Goal: Complete application form

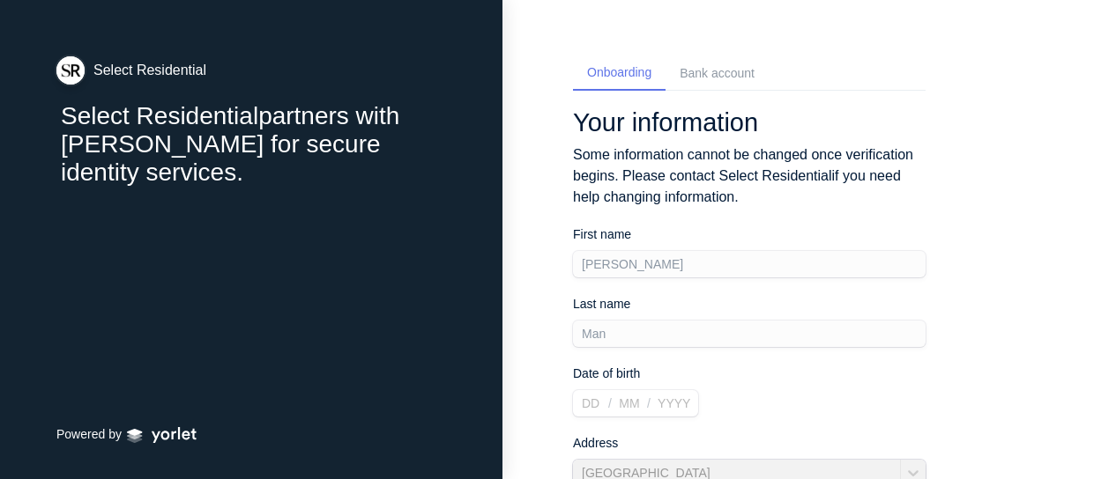
select select "HK"
select select "GB"
click at [717, 73] on div "Bank account" at bounding box center [717, 73] width 75 height 19
select select "GB"
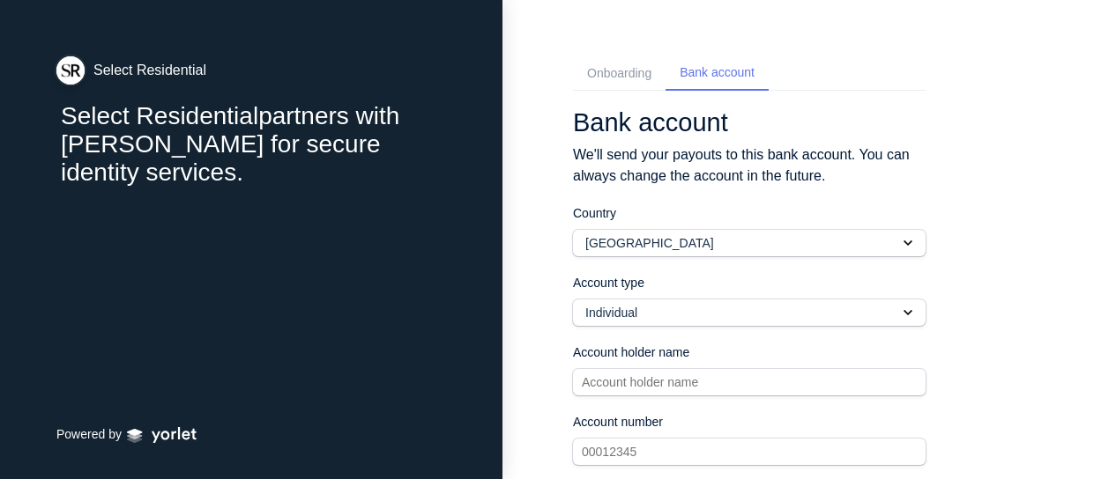
scroll to position [1, 0]
click at [617, 87] on div "Onboarding" at bounding box center [619, 72] width 93 height 33
select select "HK"
select select "GB"
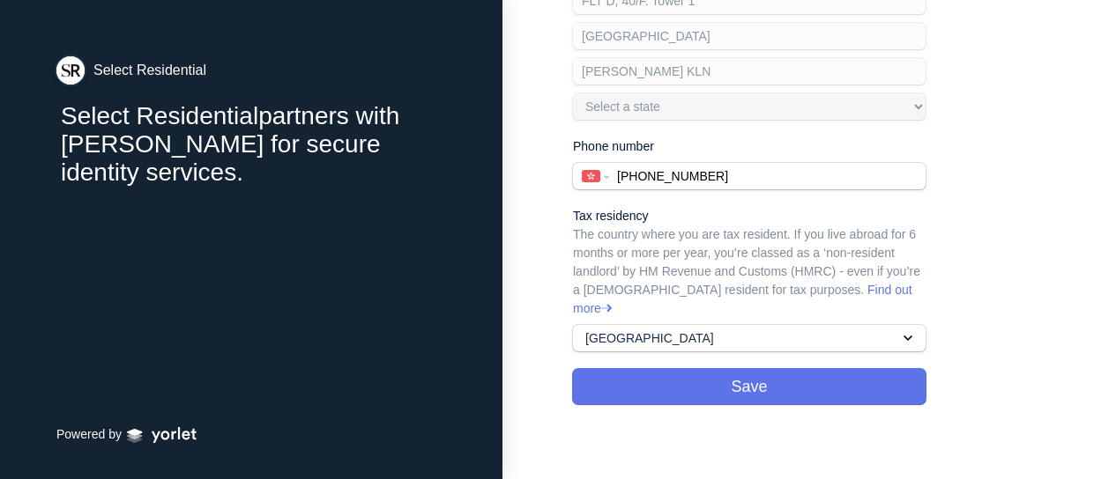
scroll to position [0, 0]
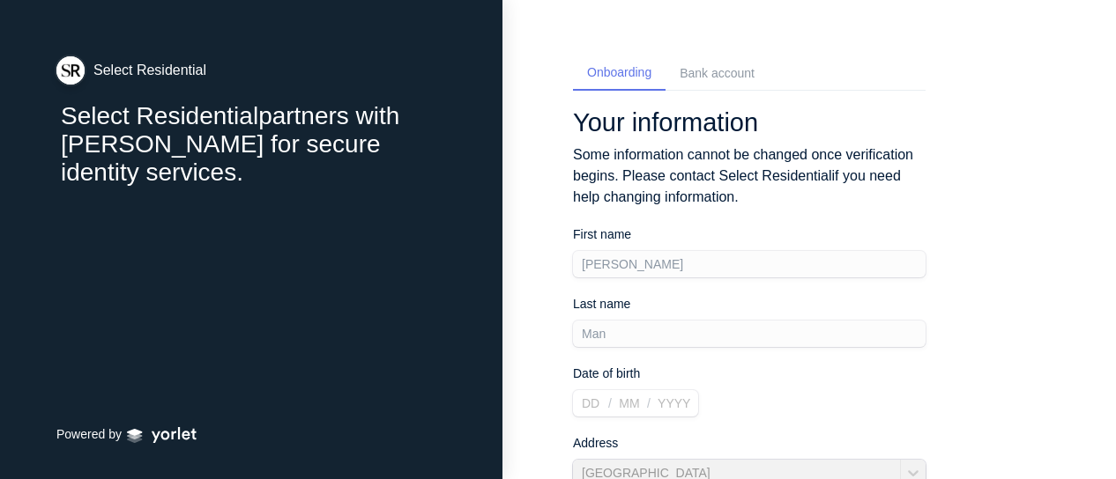
click at [700, 65] on div "Bank account" at bounding box center [717, 73] width 75 height 19
select select "GB"
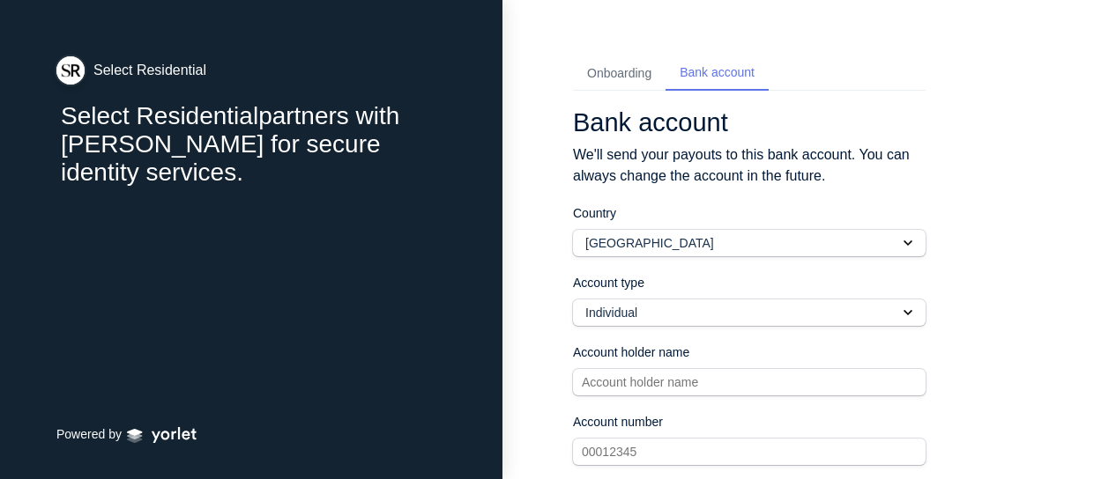
click at [629, 74] on div "Onboarding" at bounding box center [619, 73] width 64 height 19
select select "HK"
select select "GB"
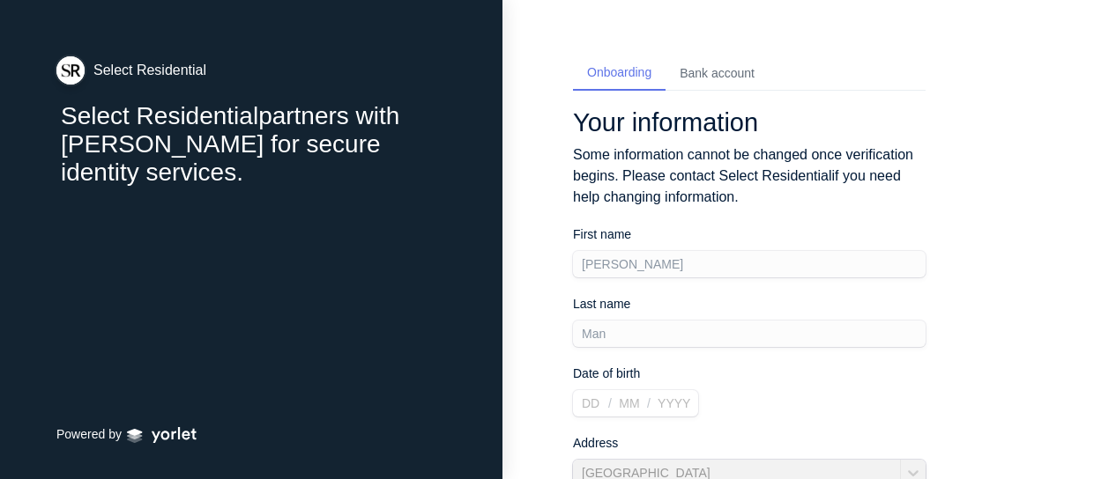
click at [693, 63] on div "Bank account" at bounding box center [716, 73] width 103 height 33
select select "GB"
